Goal: Information Seeking & Learning: Learn about a topic

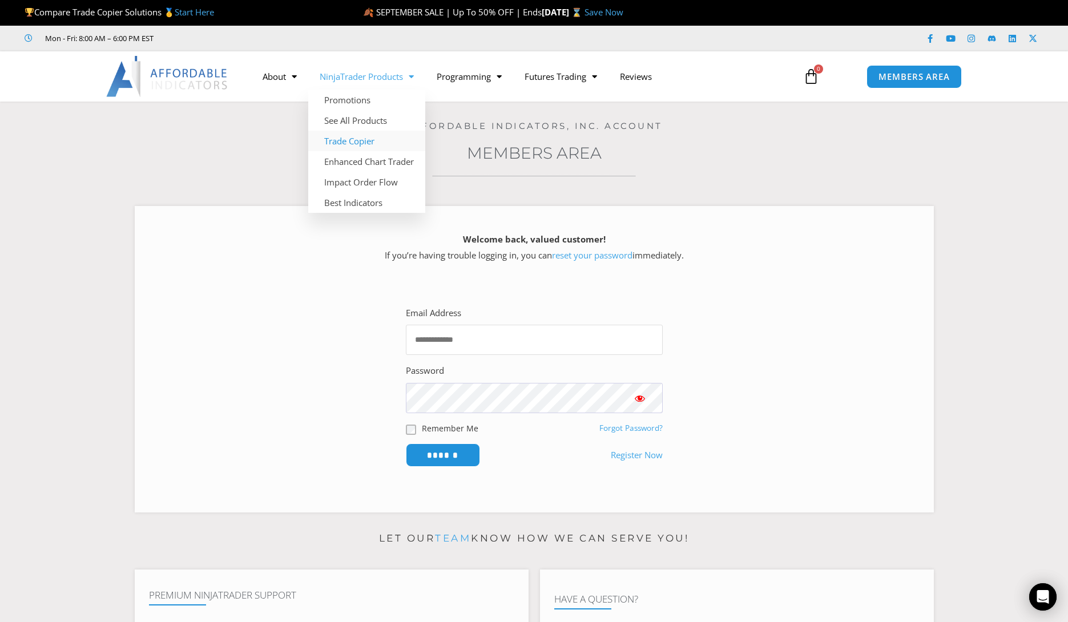
type input "**********"
click at [344, 142] on link "Trade Copier" at bounding box center [366, 141] width 117 height 21
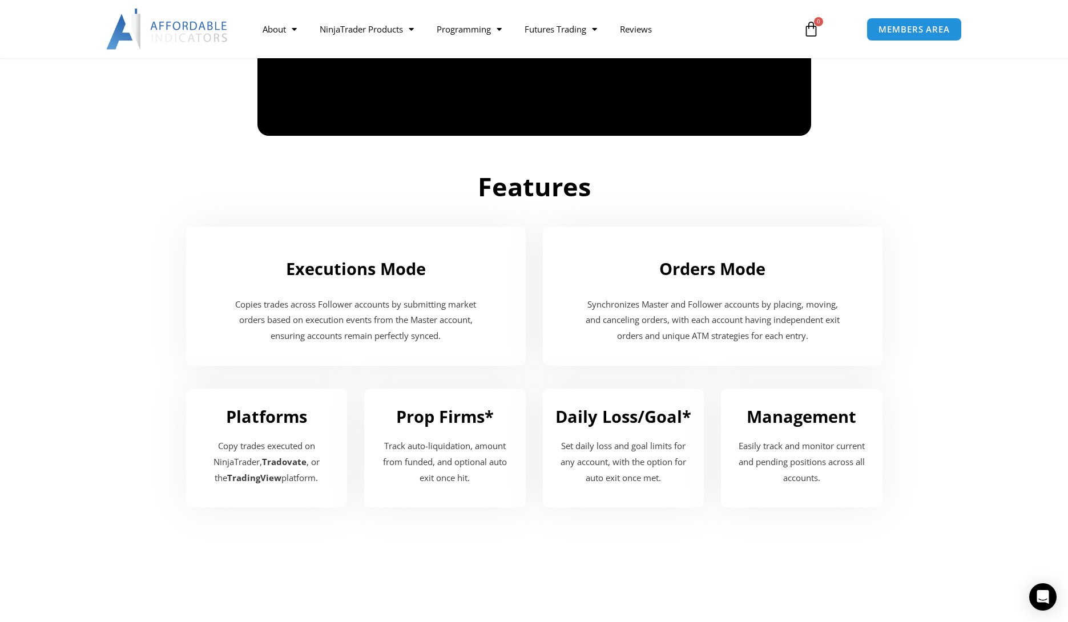
scroll to position [1105, 0]
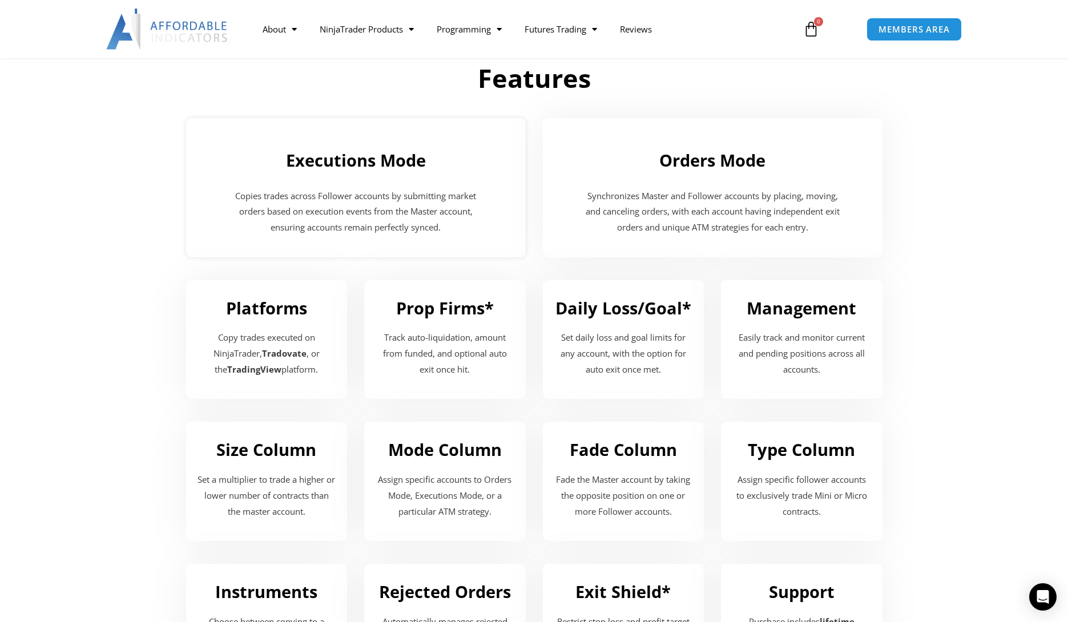
click at [362, 160] on h2 "Executions Mode" at bounding box center [355, 160] width 317 height 22
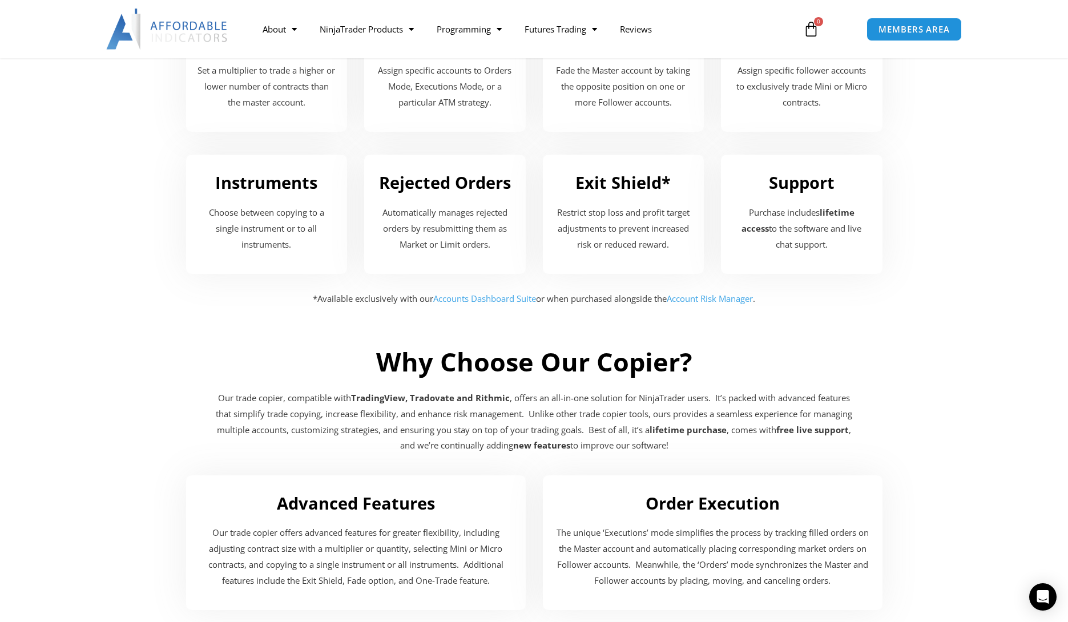
scroll to position [1578, 0]
click at [492, 299] on link "Accounts Dashboard Suite" at bounding box center [484, 297] width 103 height 11
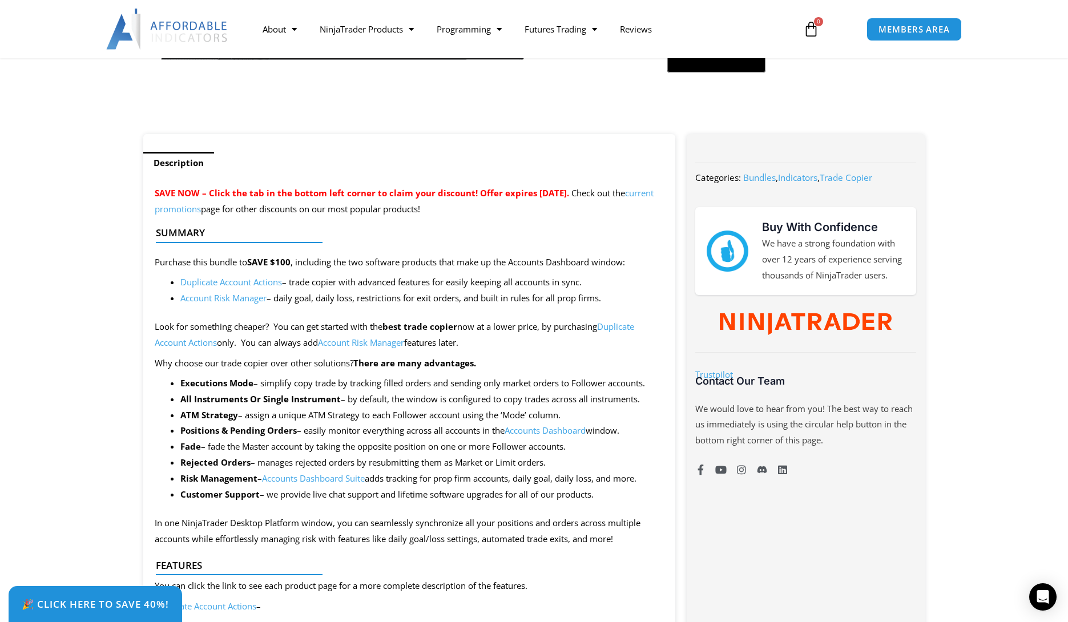
scroll to position [355, 0]
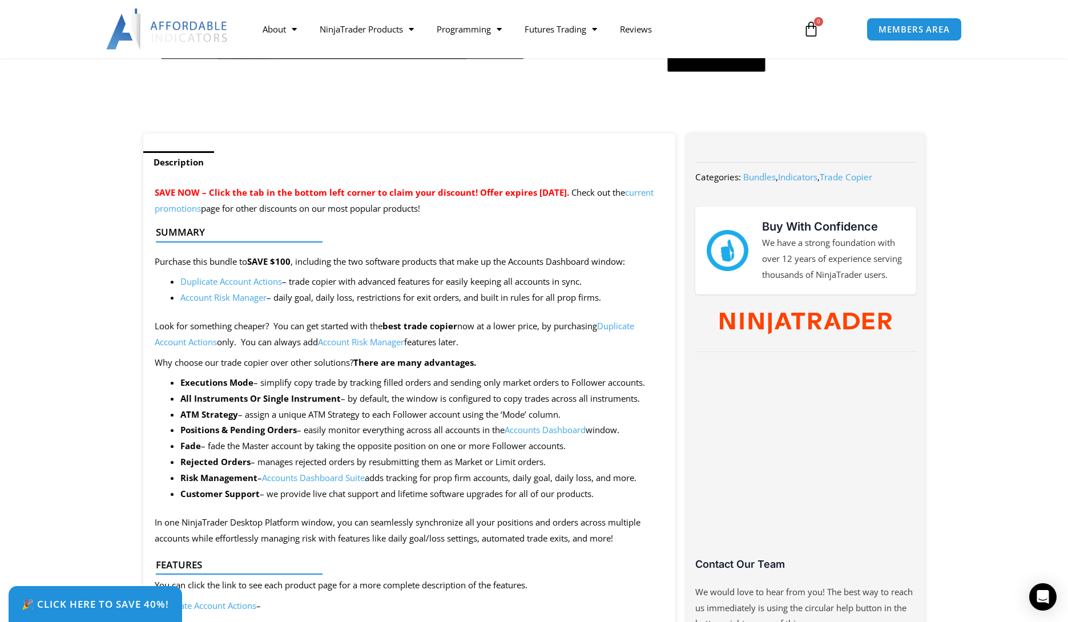
click at [257, 281] on link "Duplicate Account Actions" at bounding box center [231, 281] width 102 height 11
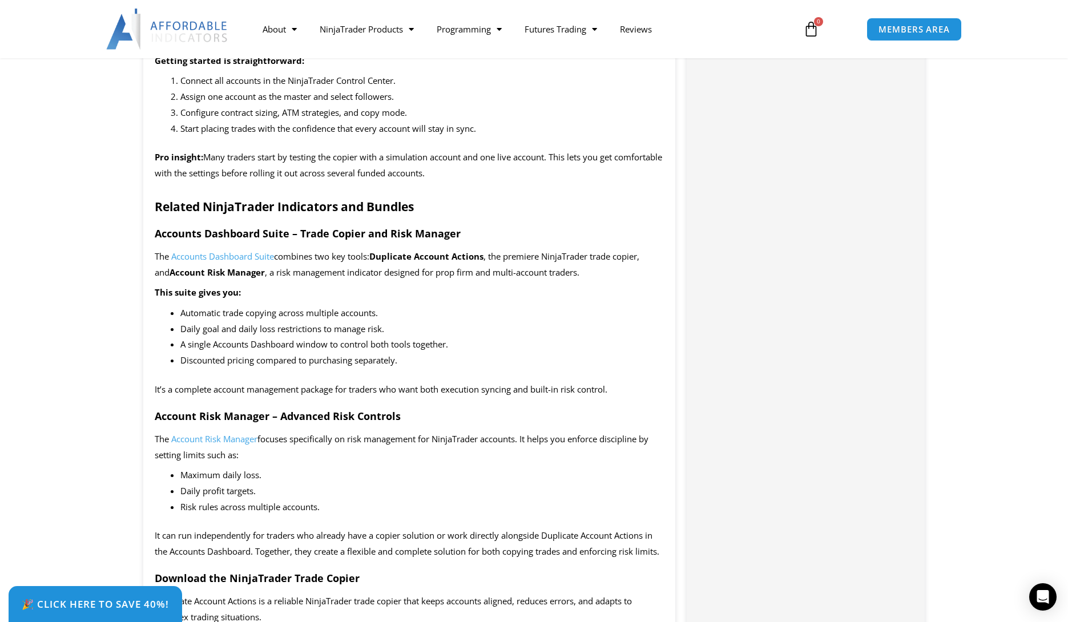
scroll to position [1355, 0]
